Goal: Task Accomplishment & Management: Manage account settings

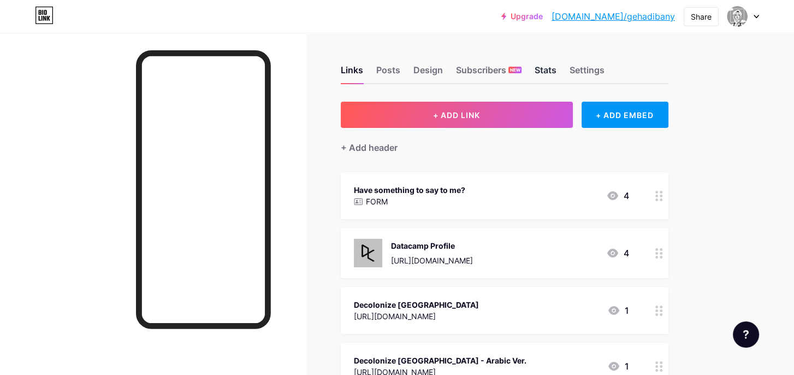
click at [555, 68] on div "Stats" at bounding box center [546, 73] width 22 height 20
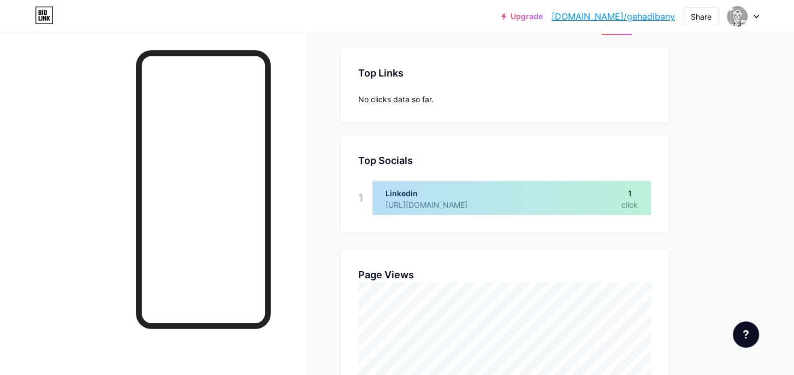
scroll to position [58, 0]
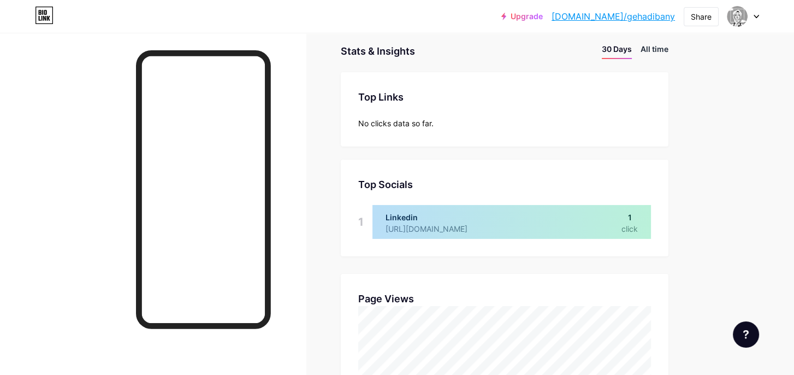
click at [658, 55] on li "All time" at bounding box center [655, 51] width 28 height 16
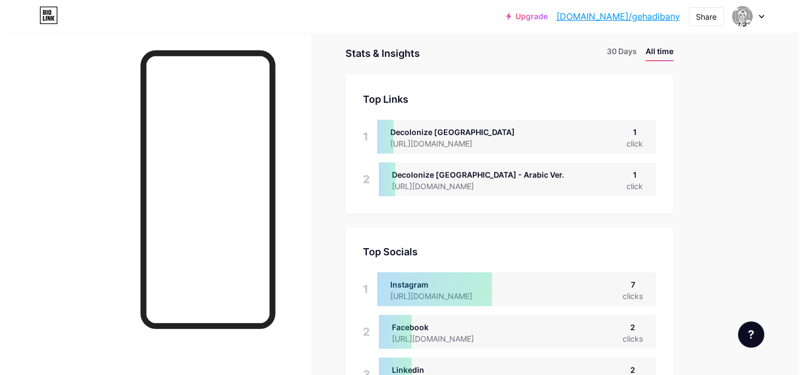
scroll to position [0, 0]
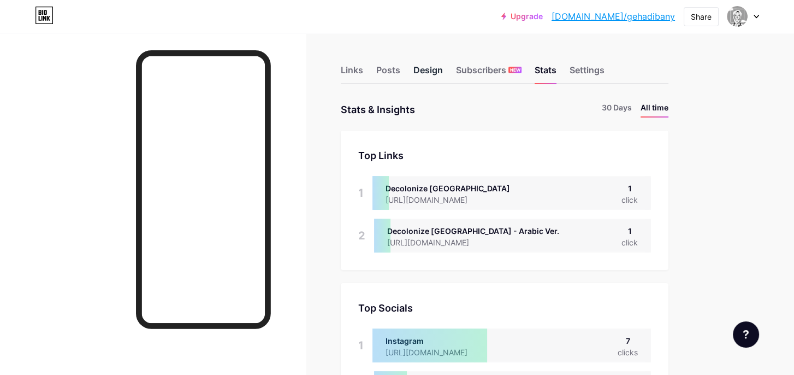
click at [421, 64] on div "Design" at bounding box center [429, 73] width 30 height 20
click at [369, 64] on div "Links Posts Design Subscribers NEW Stats Settings" at bounding box center [505, 65] width 328 height 38
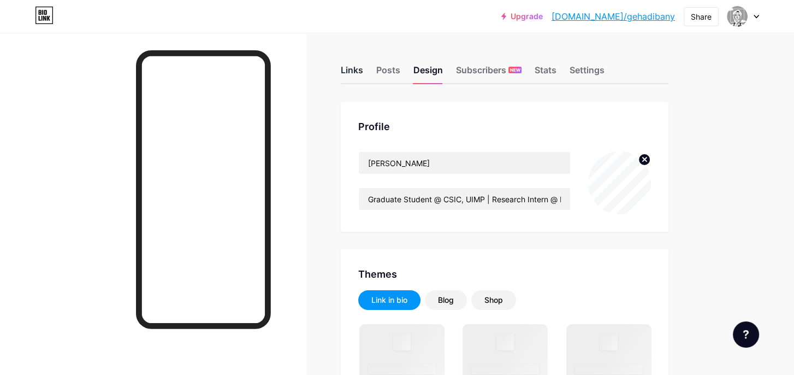
click at [347, 69] on div "Links" at bounding box center [352, 73] width 22 height 20
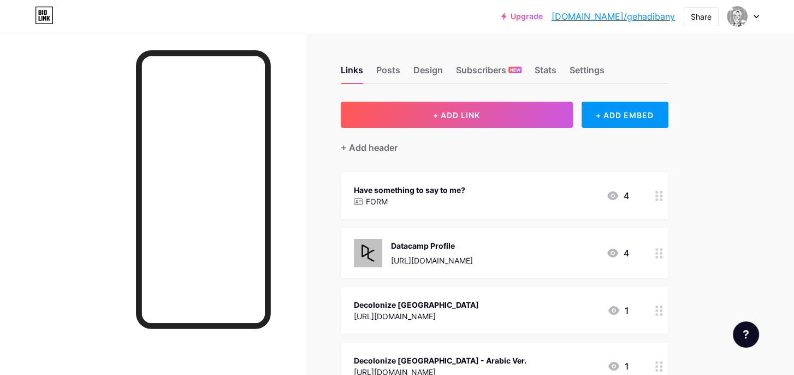
click at [476, 203] on div "Have something to say to me? FORM 4" at bounding box center [491, 195] width 275 height 25
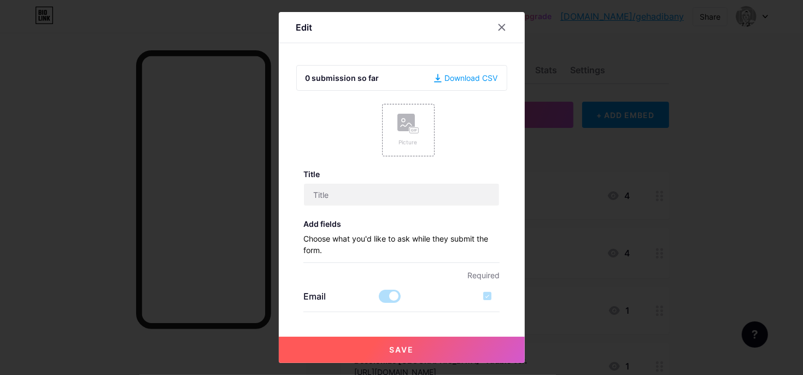
type input "Have something to say to me?"
click at [379, 302] on label at bounding box center [390, 296] width 22 height 13
click at [401, 200] on input "Have something to say to me?" at bounding box center [401, 195] width 195 height 22
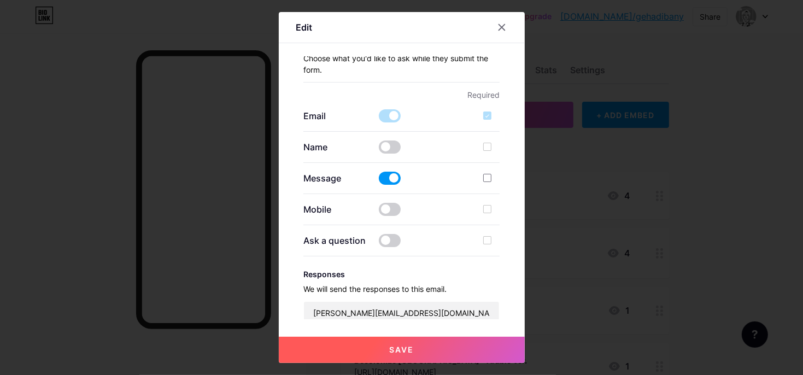
scroll to position [219, 0]
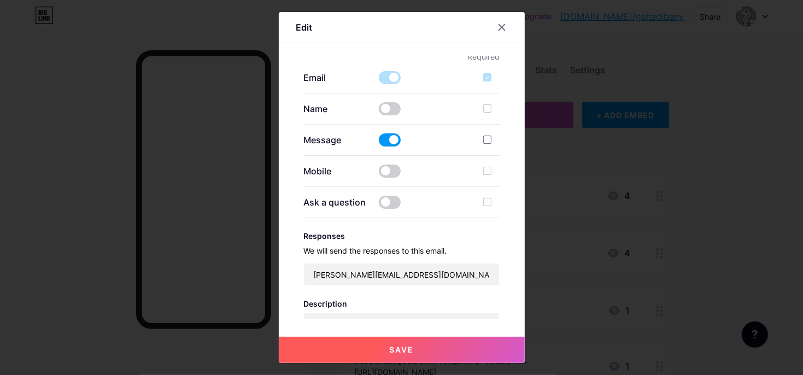
click at [380, 72] on span at bounding box center [390, 77] width 22 height 13
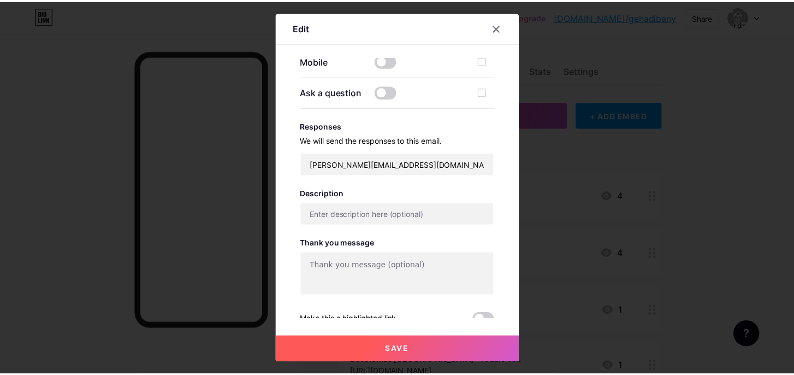
scroll to position [364, 0]
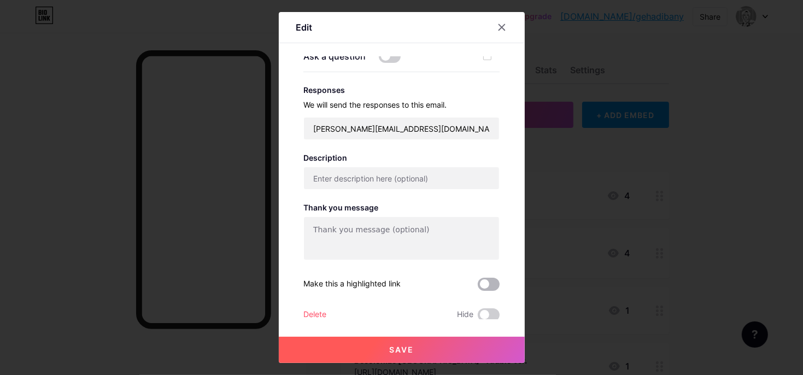
click at [484, 278] on span at bounding box center [489, 284] width 22 height 13
click at [478, 287] on input "checkbox" at bounding box center [478, 287] width 0 height 0
click at [425, 347] on button "Save" at bounding box center [402, 350] width 246 height 26
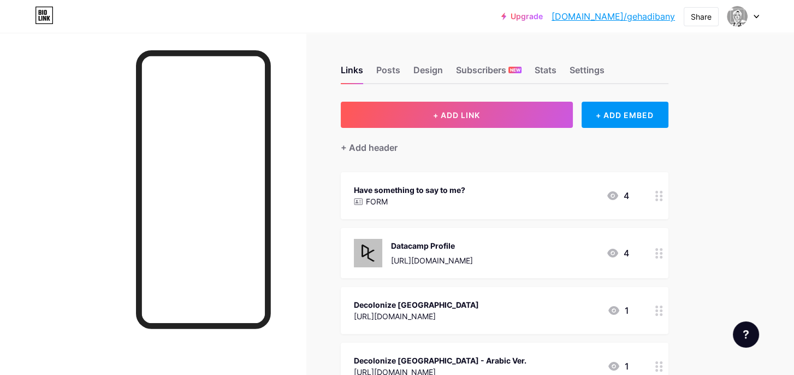
click at [473, 251] on div "Datacamp Profile [URL][DOMAIN_NAME]" at bounding box center [432, 253] width 82 height 28
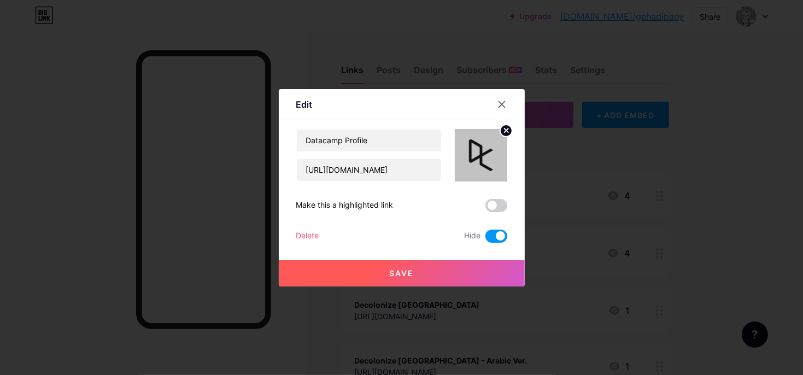
click at [497, 208] on span at bounding box center [496, 205] width 22 height 13
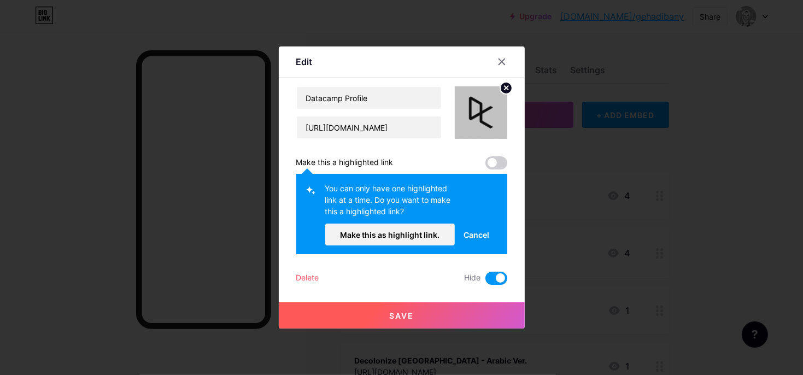
click at [486, 237] on button "Cancel" at bounding box center [476, 234] width 43 height 22
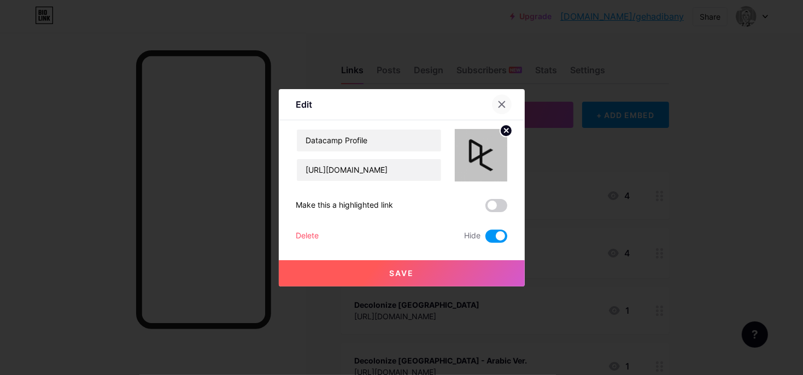
click at [500, 101] on icon at bounding box center [501, 104] width 9 height 9
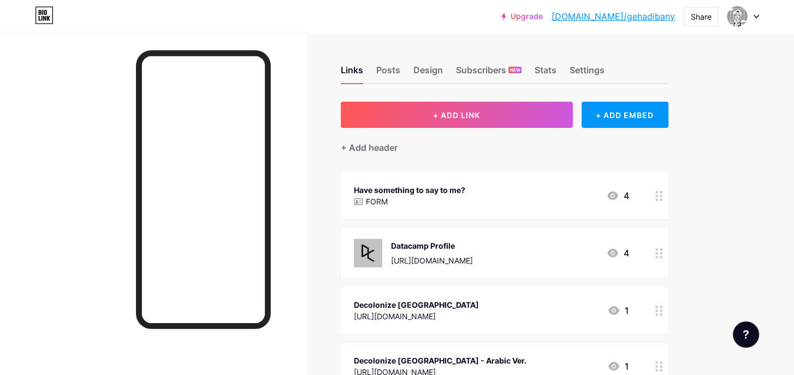
click at [497, 193] on div "Have something to say to me? FORM 4" at bounding box center [491, 195] width 275 height 25
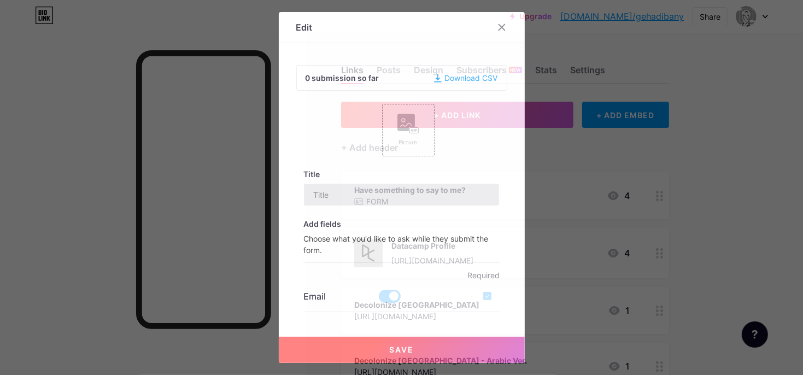
type input "Have something to say to me?"
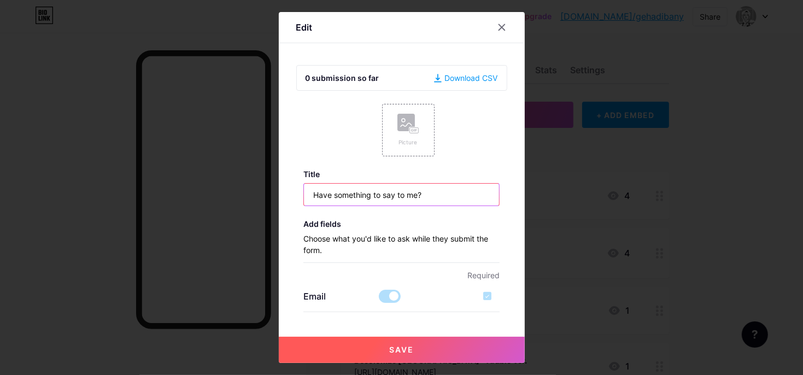
click at [392, 190] on input "Have something to say to me?" at bounding box center [401, 195] width 195 height 22
click at [497, 27] on icon at bounding box center [501, 27] width 9 height 9
